Goal: Task Accomplishment & Management: Complete application form

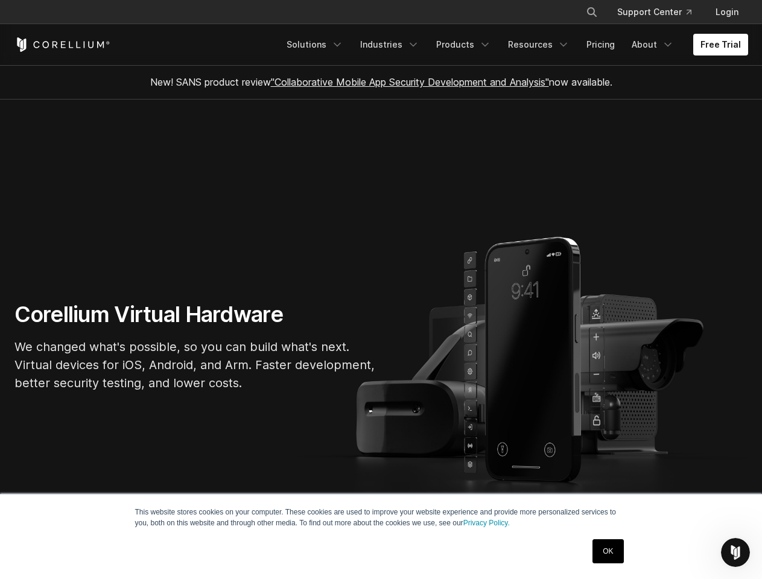
click at [381, 290] on section "Corellium Virtual Hardware We changed what's possible, so you can build what's …" at bounding box center [381, 352] width 762 height 504
click at [591, 12] on icon "Search" at bounding box center [592, 12] width 10 height 10
click at [591, 12] on div "×" at bounding box center [592, 11] width 12 height 18
click at [735, 553] on icon "Open Intercom Messenger" at bounding box center [736, 553] width 20 height 20
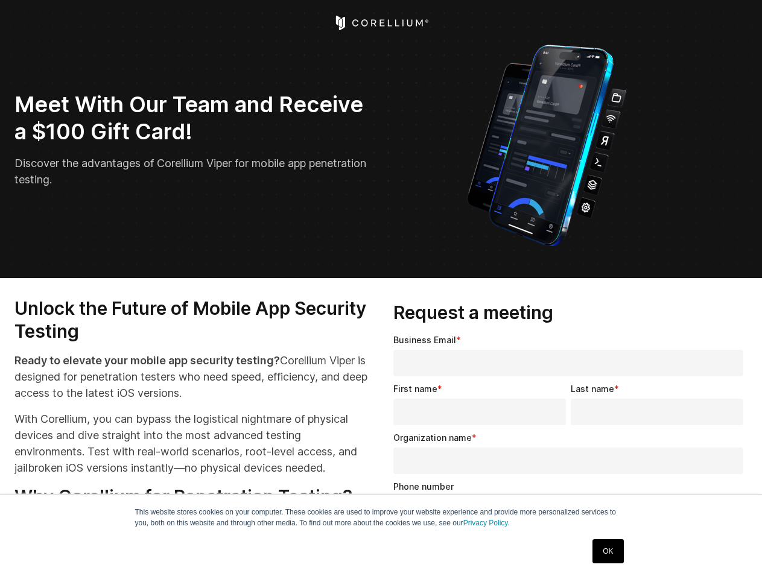
select select "**"
click at [571, 456] on input "Organization name *" at bounding box center [568, 461] width 350 height 27
click at [735, 553] on img "Open Intercom Messenger" at bounding box center [735, 552] width 14 height 14
